Goal: Find specific page/section: Find specific page/section

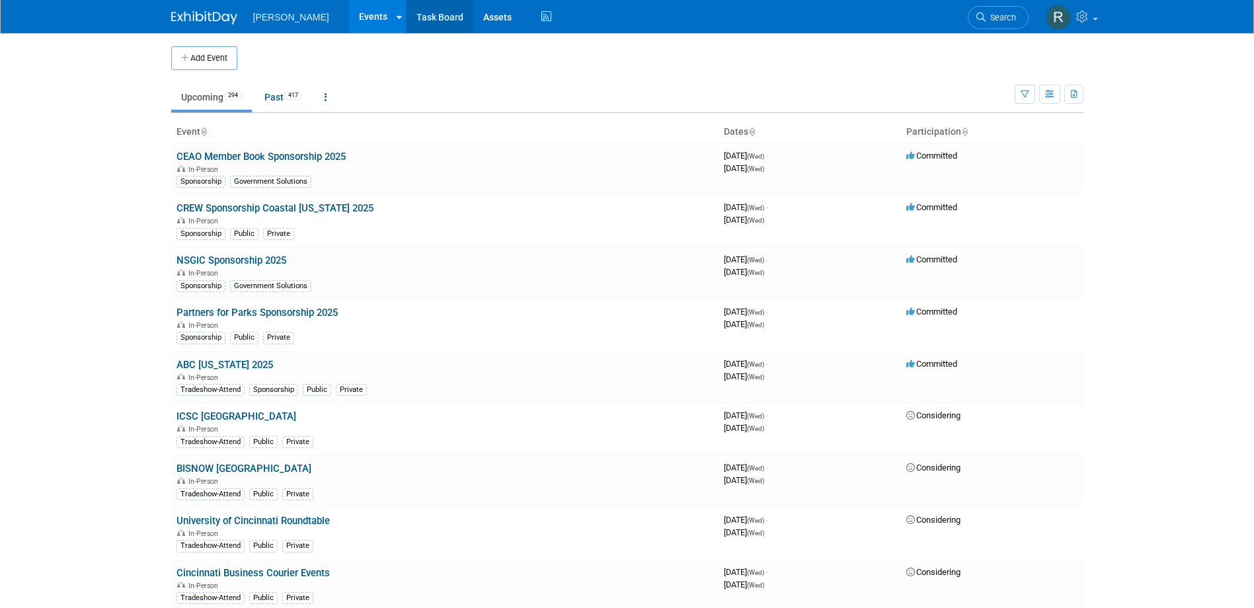
click at [407, 15] on link "Task Board" at bounding box center [440, 16] width 67 height 33
click at [998, 19] on span "Search" at bounding box center [1001, 18] width 30 height 10
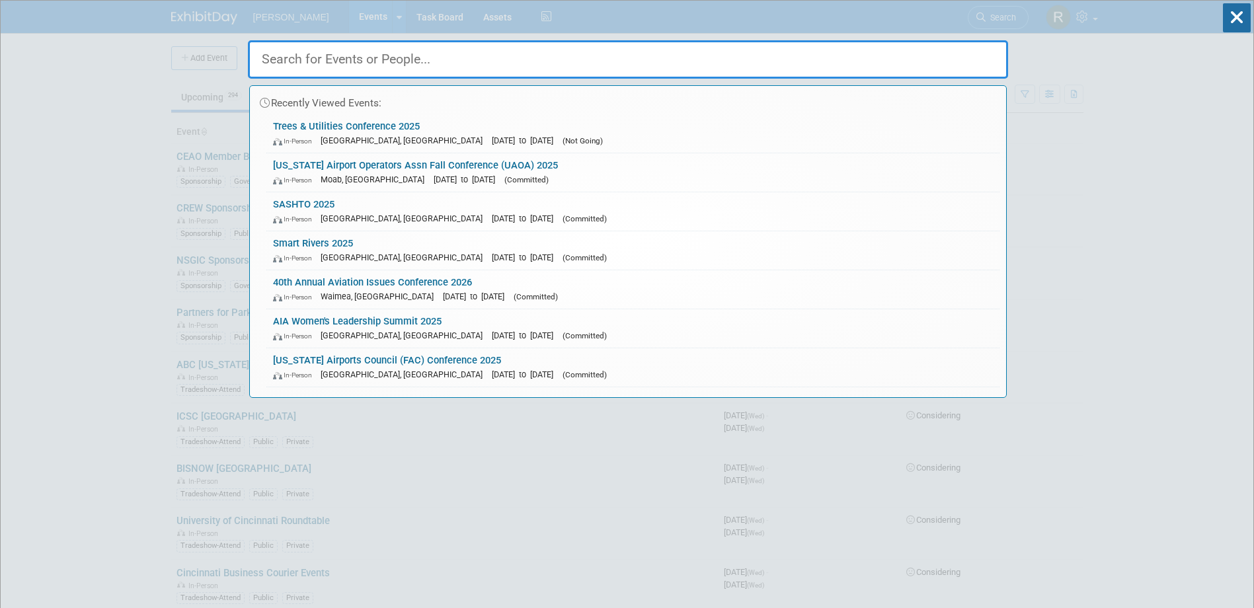
click at [336, 65] on input "text" at bounding box center [628, 59] width 760 height 38
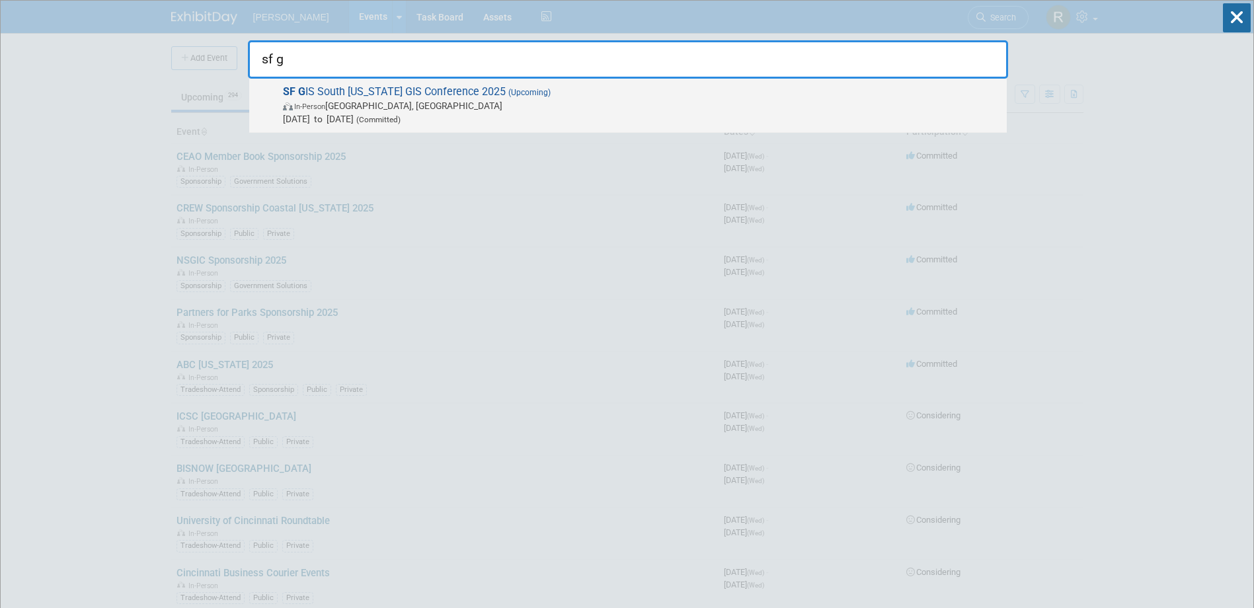
type input "sf g"
click at [382, 114] on span "Aug 21, 2025 to Aug 22, 2025 (Committed)" at bounding box center [641, 118] width 717 height 13
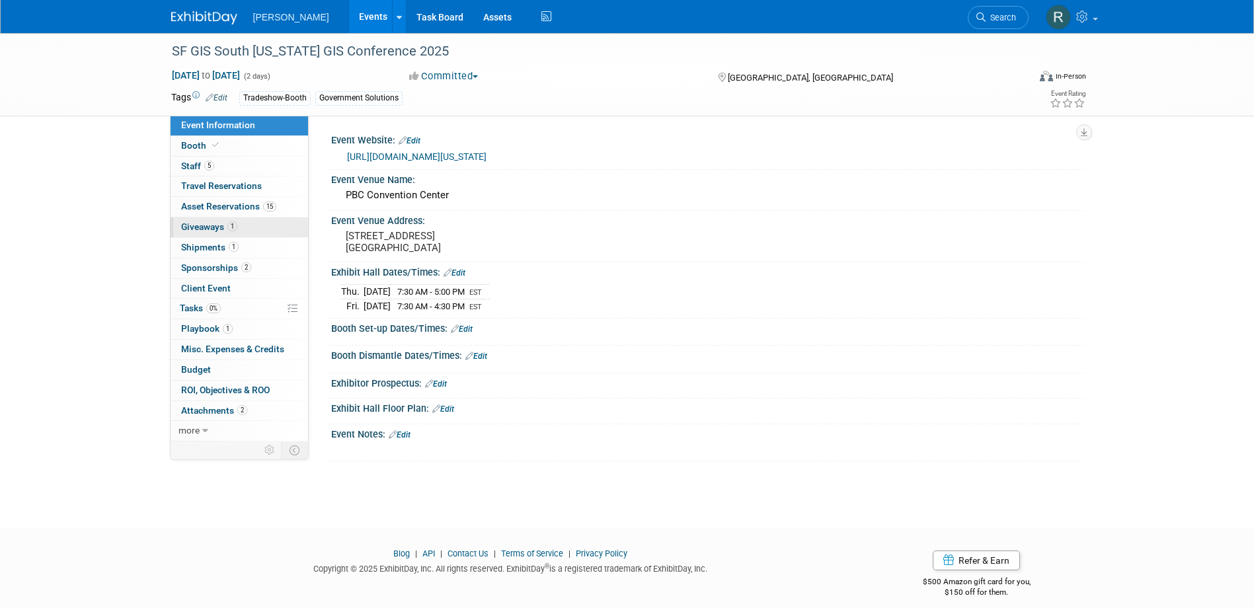
click at [200, 222] on span "Giveaways 1" at bounding box center [209, 226] width 56 height 11
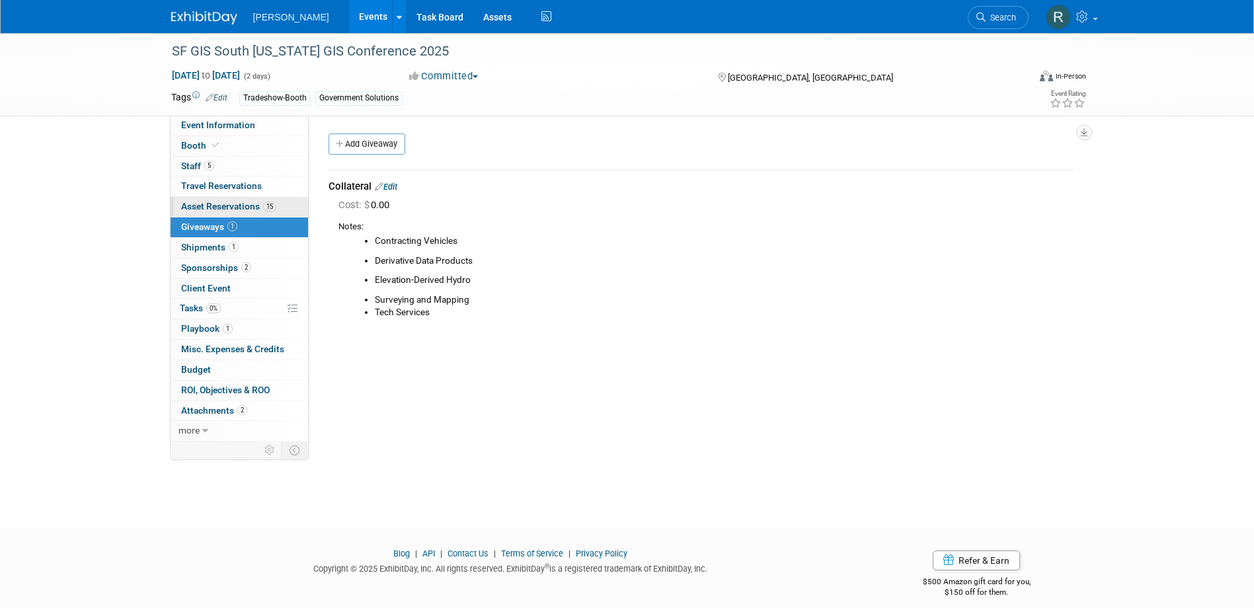
click at [245, 208] on span "Asset Reservations 15" at bounding box center [228, 206] width 95 height 11
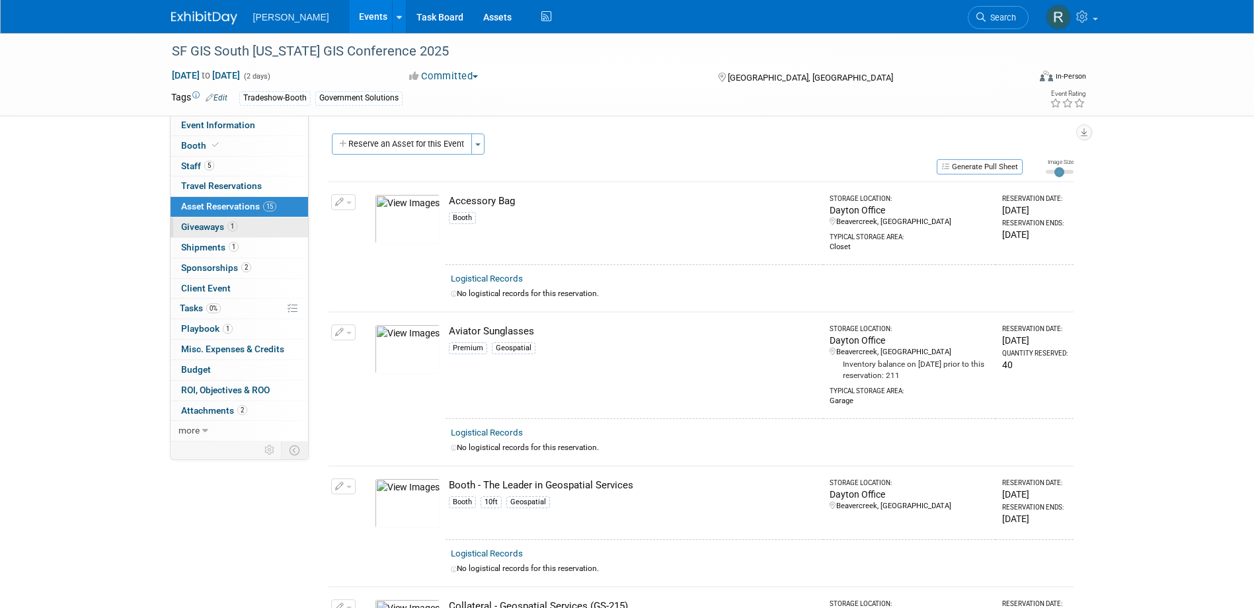
click at [216, 229] on span "Giveaways 1" at bounding box center [209, 226] width 56 height 11
